Goal: Book appointment/travel/reservation

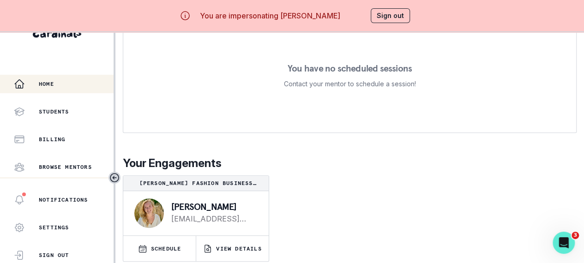
scroll to position [39, 0]
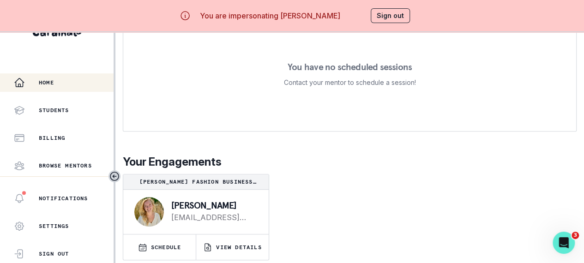
click at [165, 244] on p "SCHEDULE" at bounding box center [166, 247] width 30 height 7
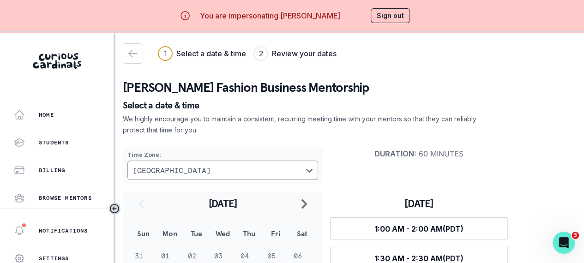
click at [377, 14] on button "Sign out" at bounding box center [390, 15] width 39 height 15
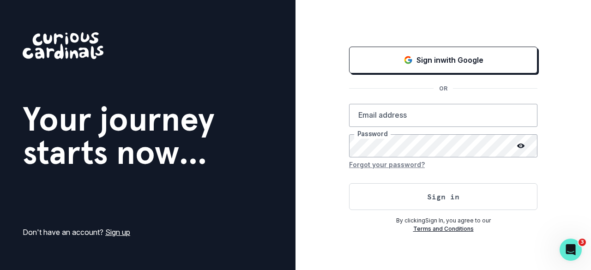
click at [376, 60] on div "Sign in with Google" at bounding box center [443, 59] width 165 height 11
